Goal: Task Accomplishment & Management: Manage account settings

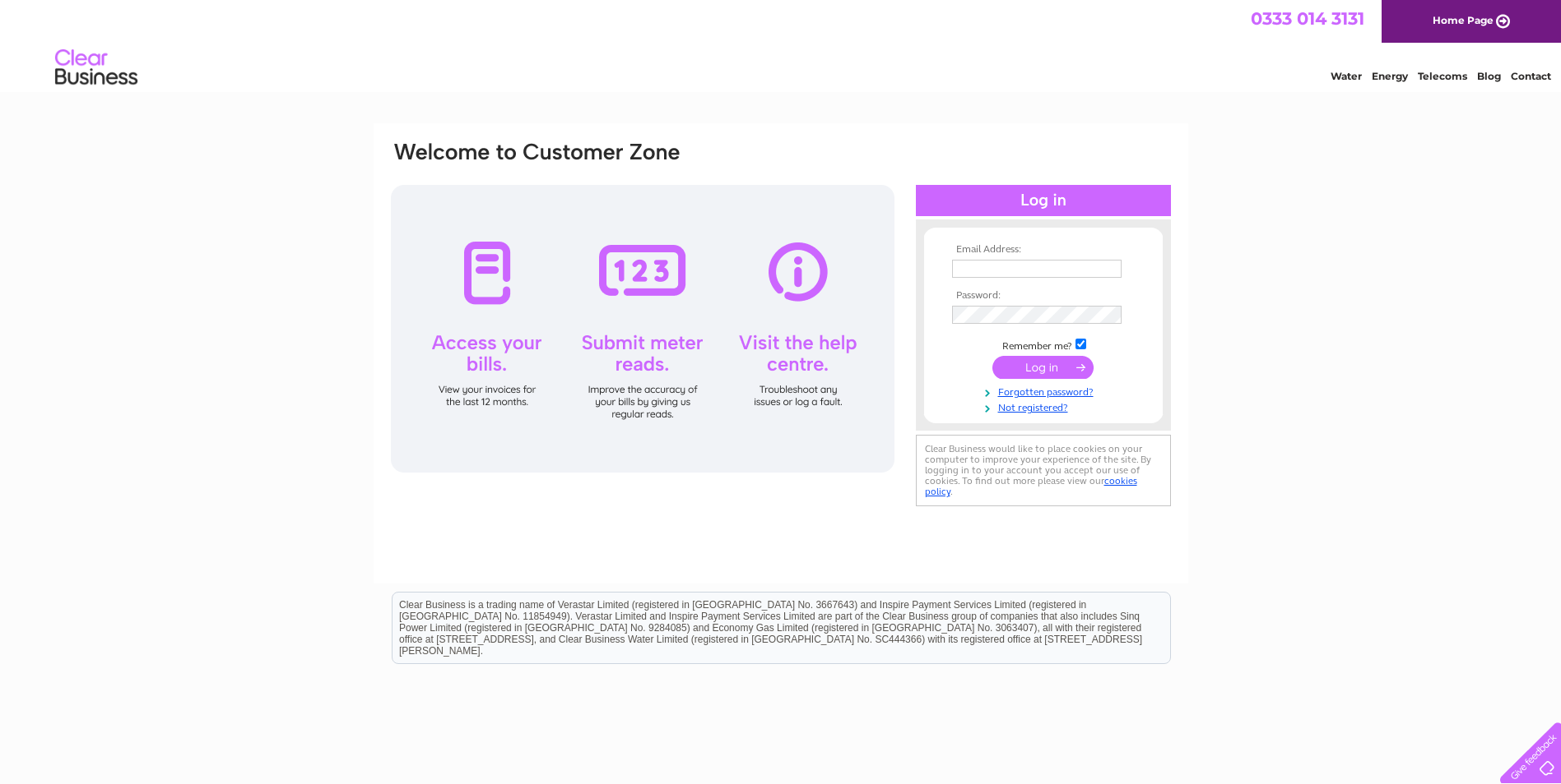
click at [972, 267] on input "text" at bounding box center [1037, 269] width 170 height 18
type input "office@nigelbeaumont.co.uk"
click at [1052, 367] on input "submit" at bounding box center [1043, 366] width 102 height 23
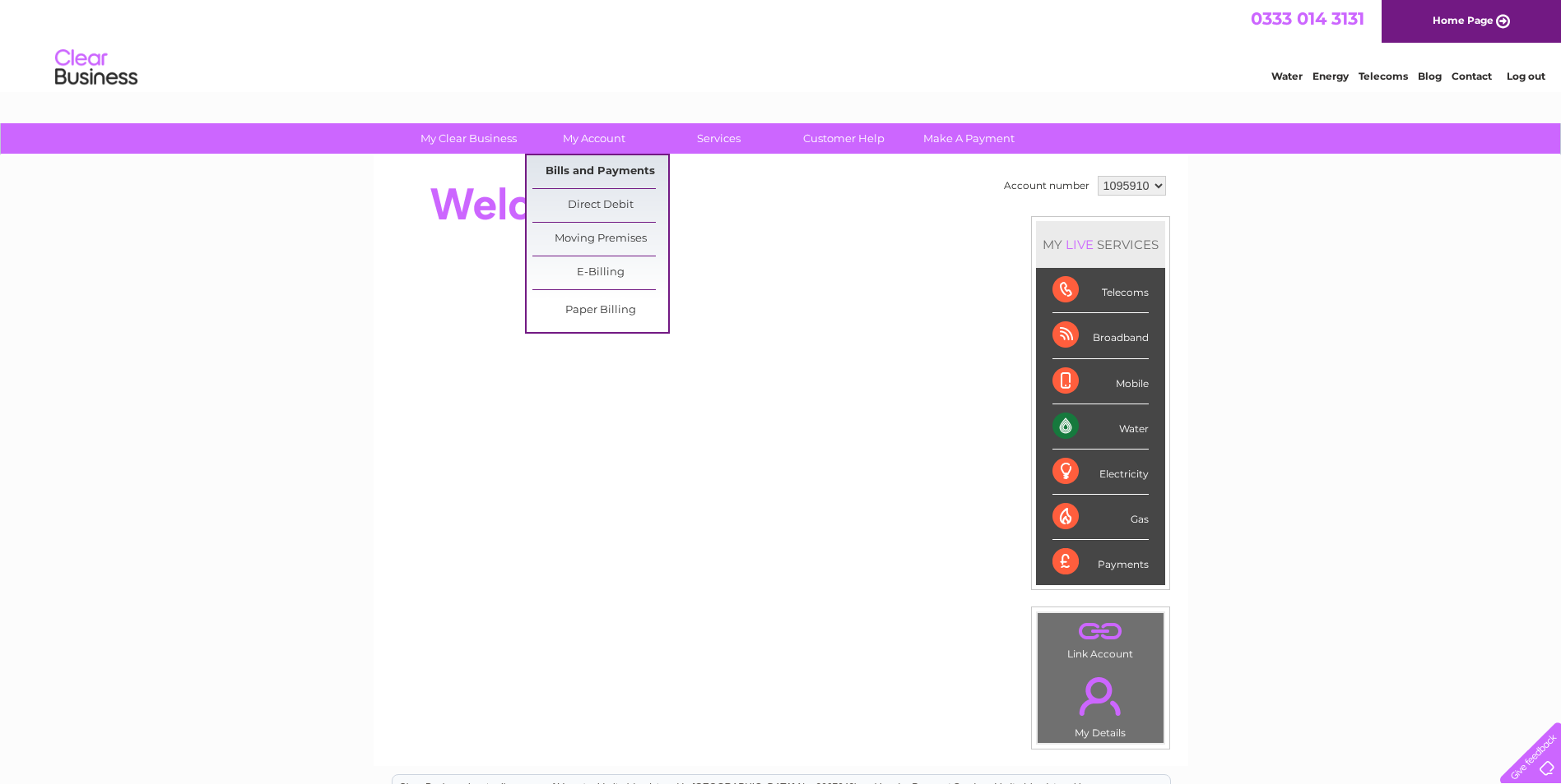
click at [590, 174] on link "Bills and Payments" at bounding box center [600, 171] width 136 height 33
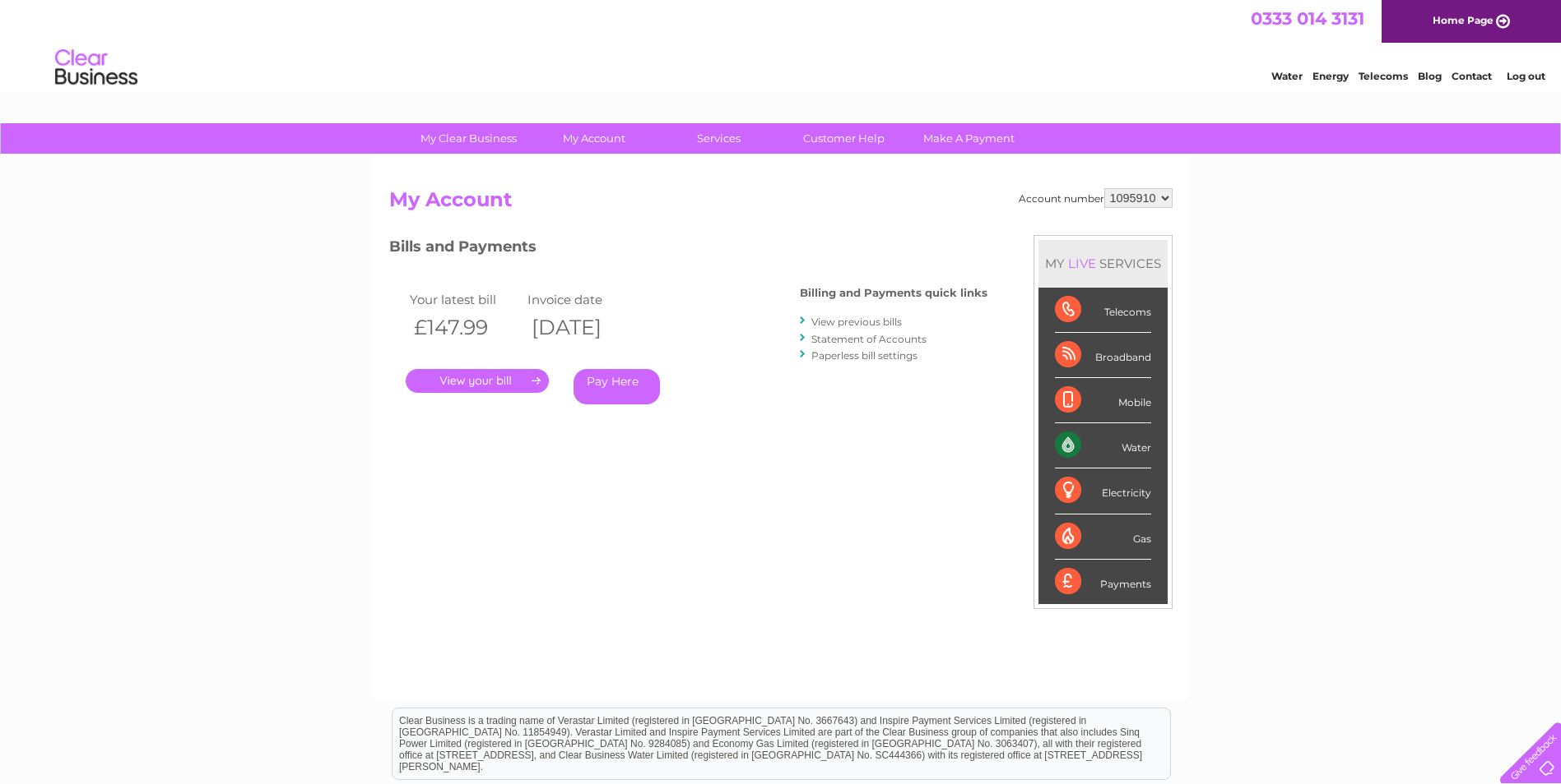
click at [470, 381] on link "." at bounding box center [477, 381] width 143 height 24
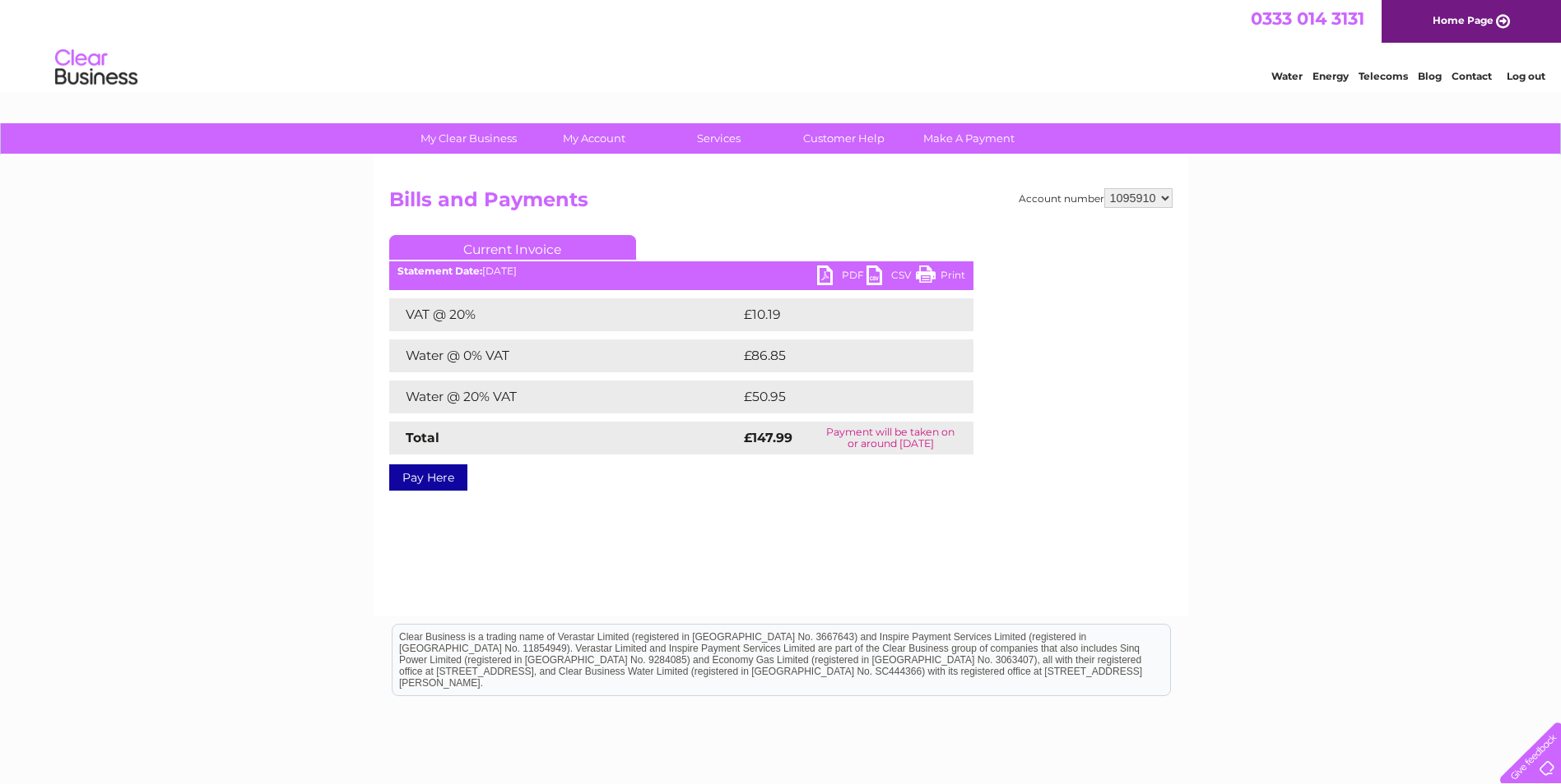
click at [844, 276] on link "PDF" at bounding box center [842, 278] width 49 height 24
click at [1517, 73] on link "Log out" at bounding box center [1526, 76] width 38 height 13
